Goal: Task Accomplishment & Management: Manage account settings

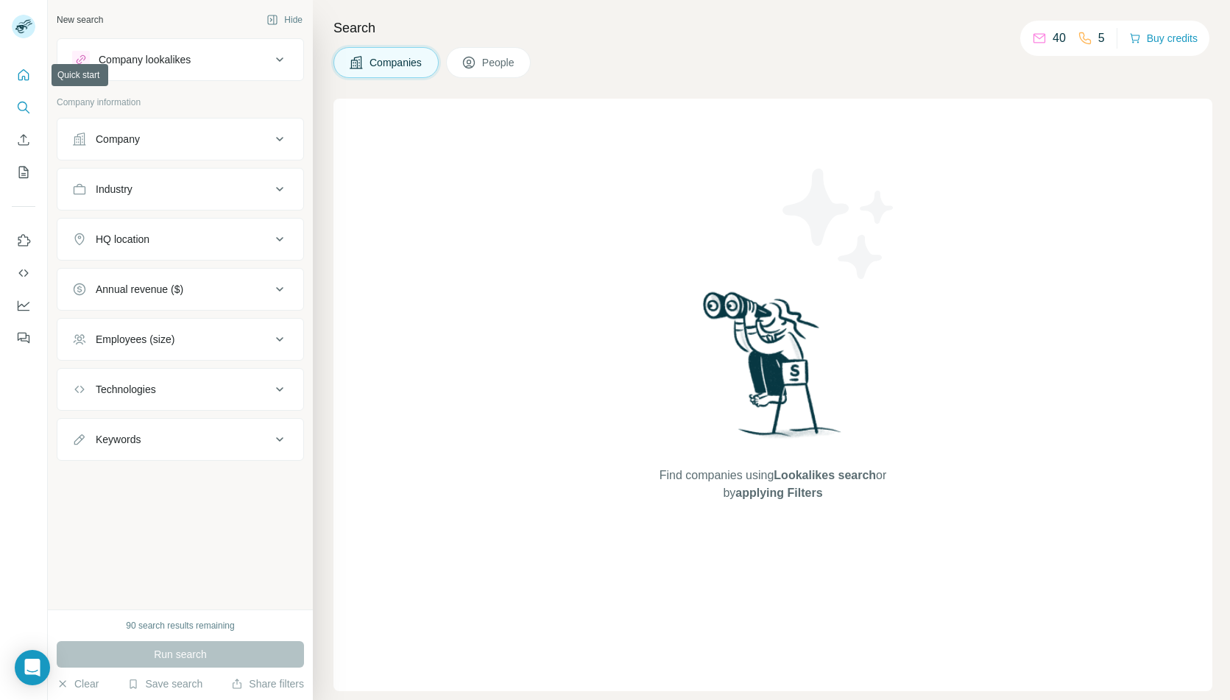
click at [24, 70] on icon "Quick start" at bounding box center [23, 74] width 11 height 11
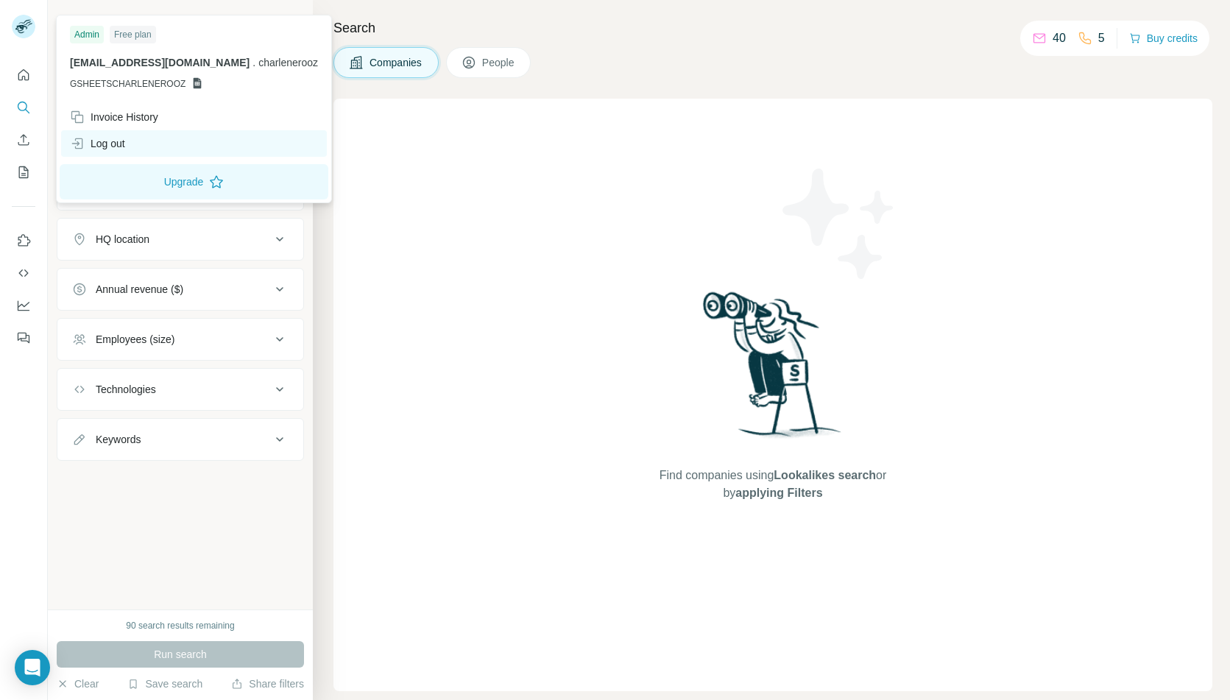
click at [148, 139] on div "Log out" at bounding box center [194, 143] width 266 height 26
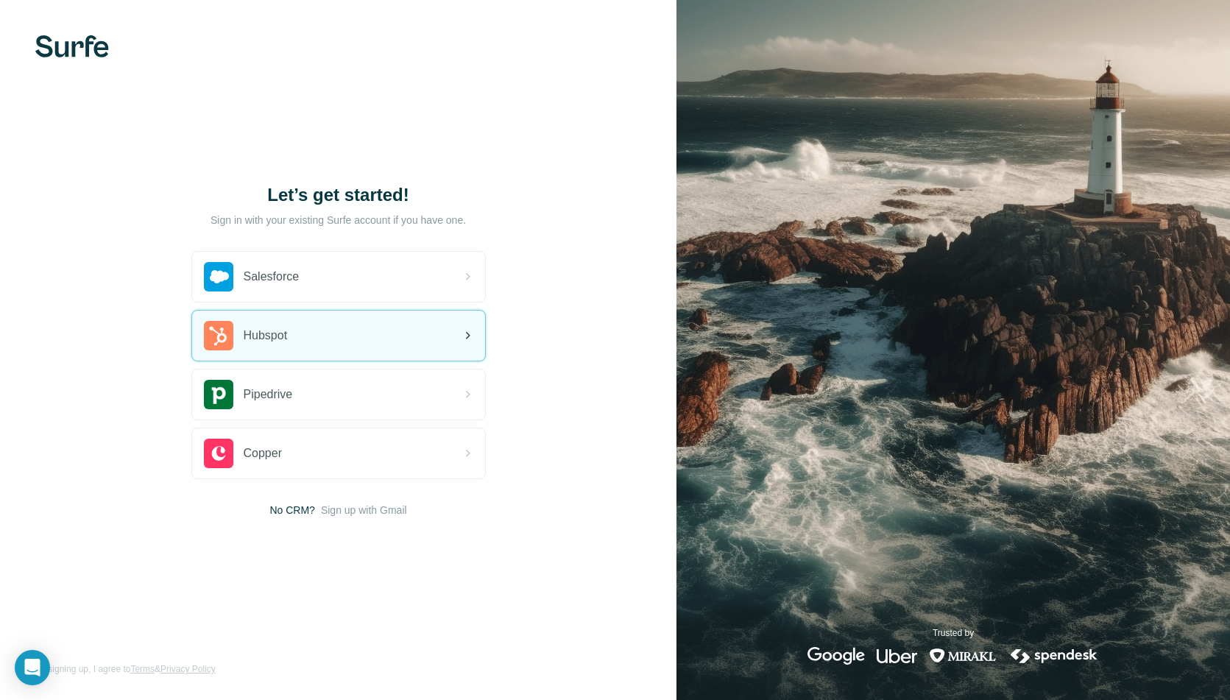
click at [288, 334] on span "Hubspot" at bounding box center [266, 336] width 44 height 18
